Goal: Task Accomplishment & Management: Complete application form

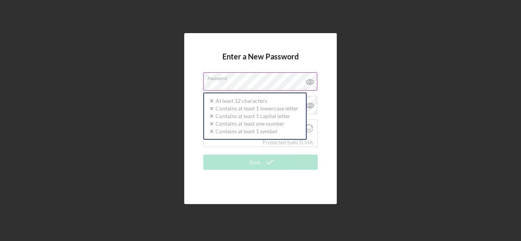
click at [235, 82] on div "Password Icon/icon-validation-no At least 12 characters Icon/icon-validation-no…" at bounding box center [260, 81] width 114 height 19
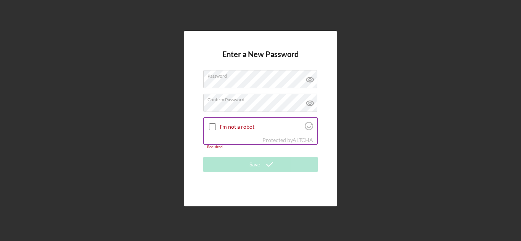
click at [212, 127] on input "I'm not a robot" at bounding box center [212, 127] width 7 height 7
checkbox input "true"
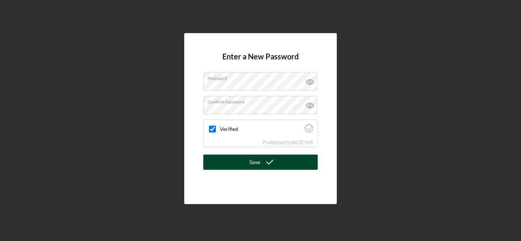
click at [259, 161] on button "Save" at bounding box center [260, 162] width 114 height 15
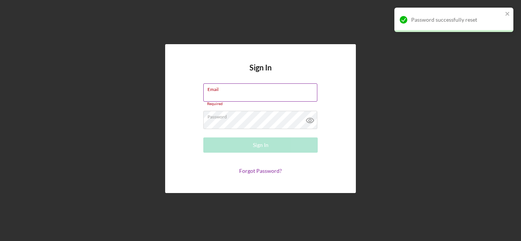
click at [224, 94] on div "Email Required" at bounding box center [260, 95] width 114 height 23
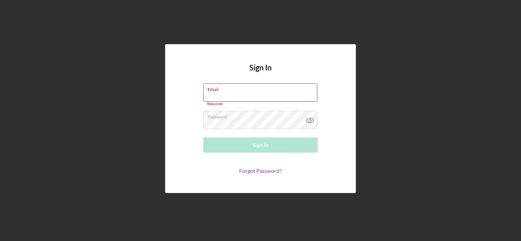
click at [224, 94] on input "Email" at bounding box center [260, 93] width 114 height 18
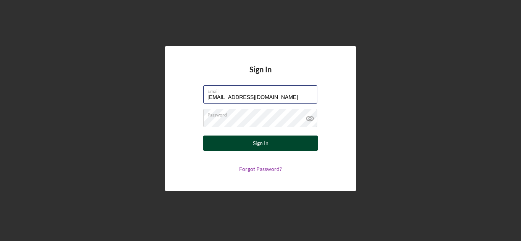
type input "[EMAIL_ADDRESS][DOMAIN_NAME]"
click at [266, 139] on div "Sign In" at bounding box center [261, 143] width 16 height 15
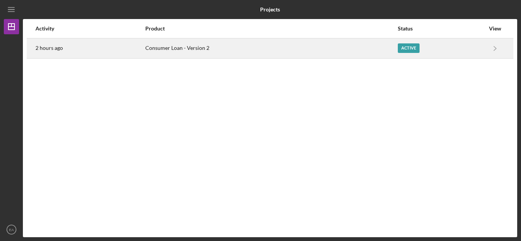
click at [178, 49] on div "Consumer Loan - Version 2" at bounding box center [271, 48] width 252 height 19
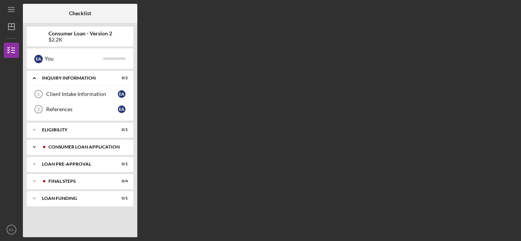
click at [95, 144] on div "Icon/Expander Consumer Loan Application 0 / 6" at bounding box center [80, 147] width 107 height 15
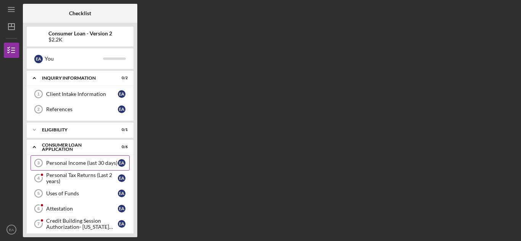
click at [84, 161] on div "Personal Income (last 30 days)" at bounding box center [82, 163] width 72 height 6
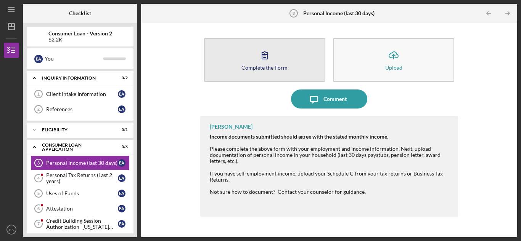
click at [256, 70] on div "Complete the Form" at bounding box center [264, 68] width 46 height 6
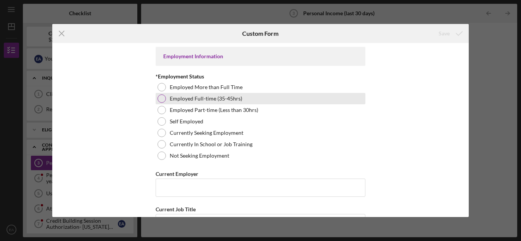
click at [162, 97] on div at bounding box center [162, 99] width 8 height 8
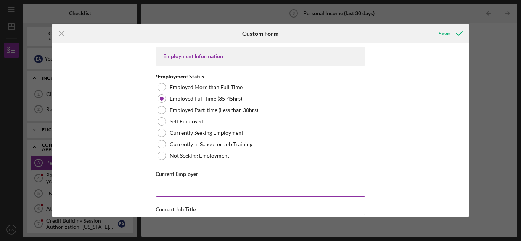
click at [167, 190] on input "Current Employer" at bounding box center [261, 188] width 210 height 18
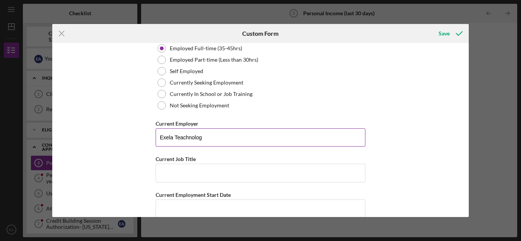
scroll to position [76, 0]
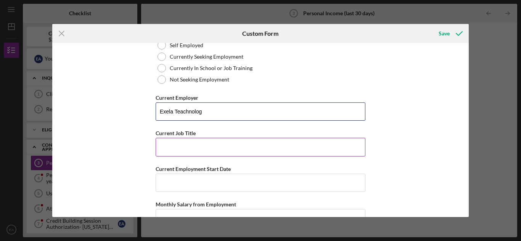
type input "Exela Teachnolog"
click at [169, 143] on input "Current Job Title" at bounding box center [261, 147] width 210 height 18
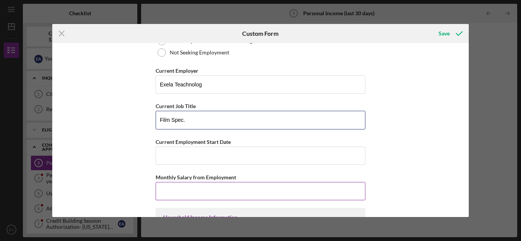
scroll to position [114, 0]
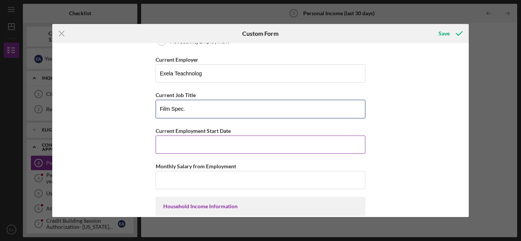
type input "Film Spec."
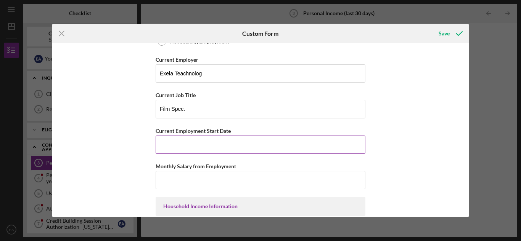
click at [172, 143] on input "Current Employment Start Date" at bounding box center [261, 145] width 210 height 18
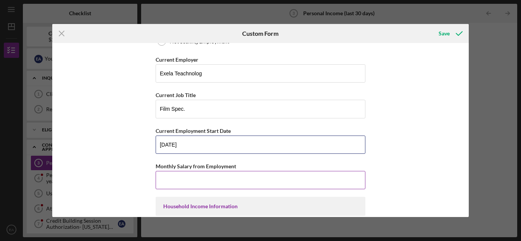
type input "[DATE]"
click at [173, 181] on input "Monthly Salary from Employment" at bounding box center [261, 180] width 210 height 18
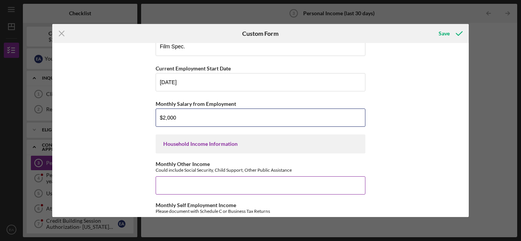
scroll to position [191, 0]
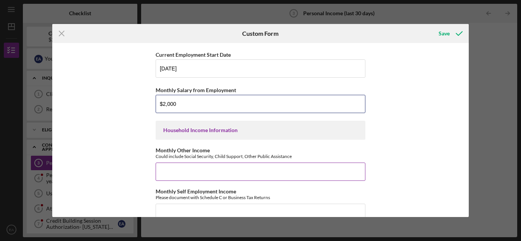
type input "$2,000"
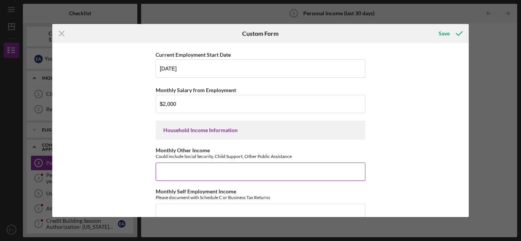
click at [164, 171] on input "Monthly Other Income" at bounding box center [261, 172] width 210 height 18
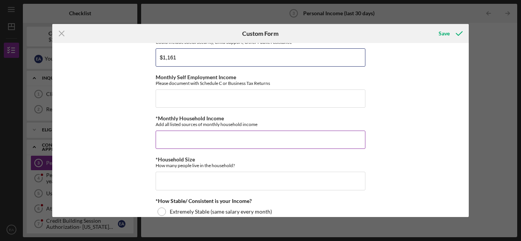
scroll to position [343, 0]
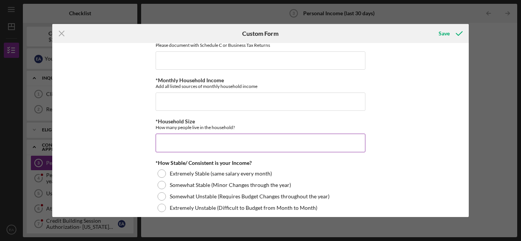
type input "$1,161"
click at [169, 143] on input "*Household Size" at bounding box center [261, 143] width 210 height 18
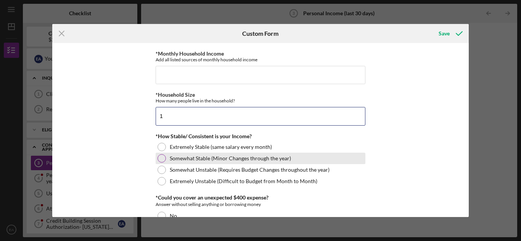
scroll to position [382, 0]
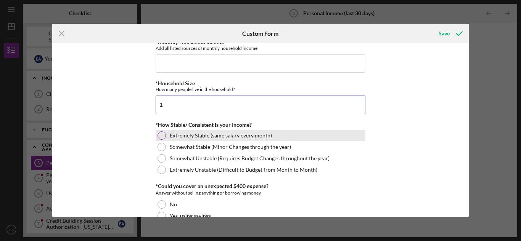
type input "1"
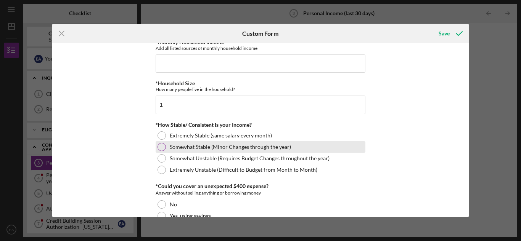
drag, startPoint x: 161, startPoint y: 136, endPoint x: 168, endPoint y: 141, distance: 8.2
click at [164, 139] on div "Extremely Stable (same salary every month)" at bounding box center [261, 135] width 210 height 11
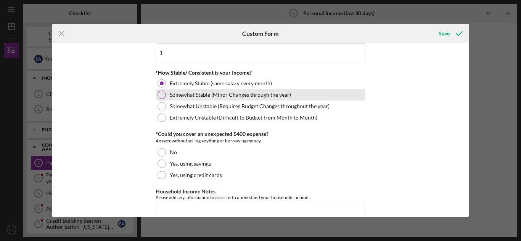
scroll to position [458, 0]
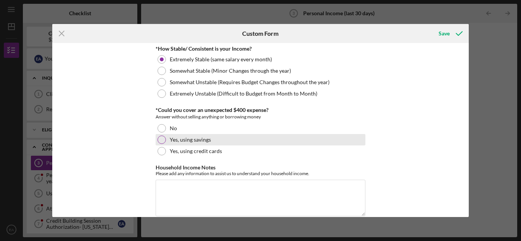
click at [160, 138] on div at bounding box center [162, 140] width 8 height 8
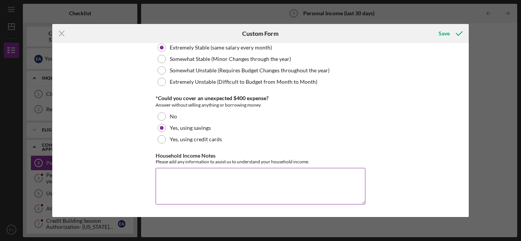
click at [164, 179] on textarea "Household Income Notes" at bounding box center [261, 186] width 210 height 37
click at [165, 176] on textarea "Household Income Notes" at bounding box center [261, 186] width 210 height 37
type textarea "I teach and Preach"
click at [65, 32] on icon "Icon/Menu Close" at bounding box center [61, 33] width 19 height 19
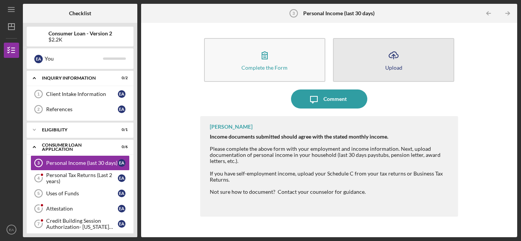
click at [420, 65] on button "Icon/Upload Upload" at bounding box center [393, 60] width 121 height 44
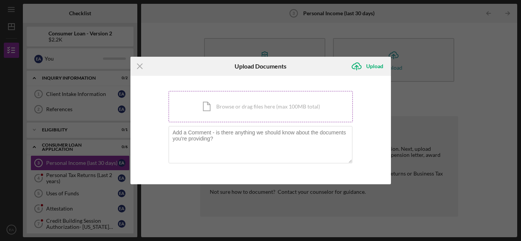
click at [219, 106] on div "Icon/Document Browse or drag files here (max 100MB total) Tap to choose files o…" at bounding box center [261, 106] width 184 height 31
click at [142, 66] on icon "Icon/Menu Close" at bounding box center [139, 66] width 19 height 19
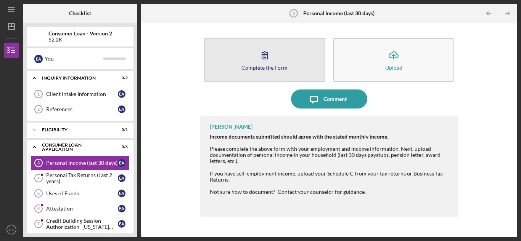
click at [262, 67] on div "Complete the Form" at bounding box center [264, 68] width 46 height 6
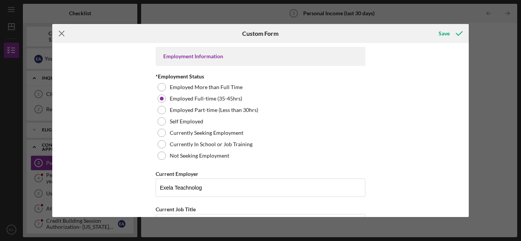
click at [60, 32] on line at bounding box center [61, 33] width 5 height 5
